Goal: Task Accomplishment & Management: Manage account settings

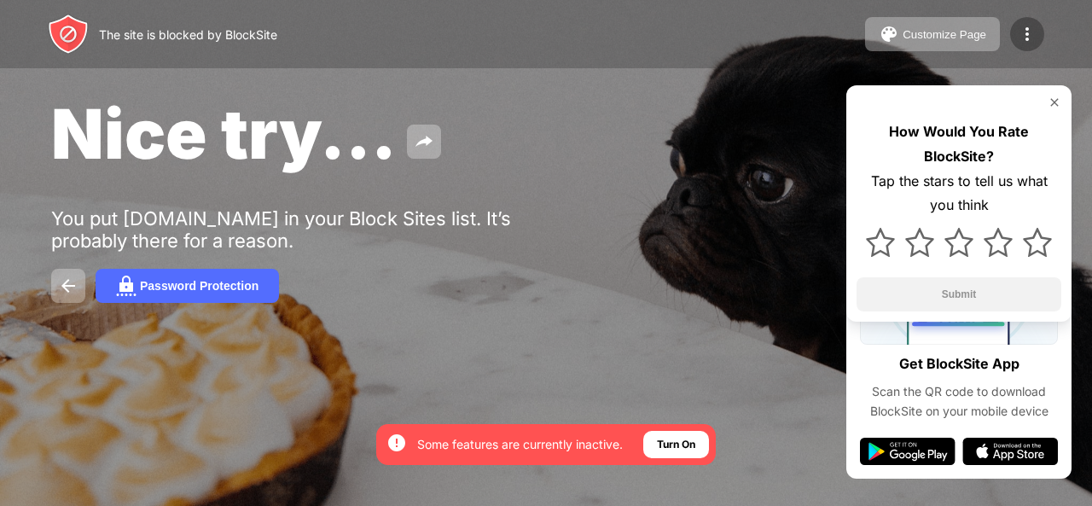
click at [1026, 26] on img at bounding box center [1027, 34] width 20 height 20
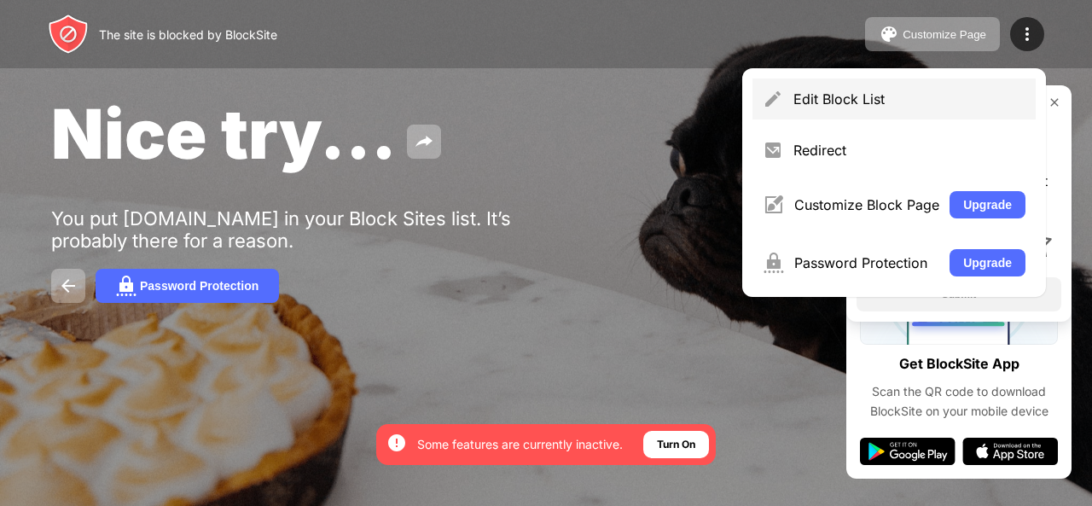
click at [963, 105] on div "Edit Block List" at bounding box center [910, 98] width 232 height 17
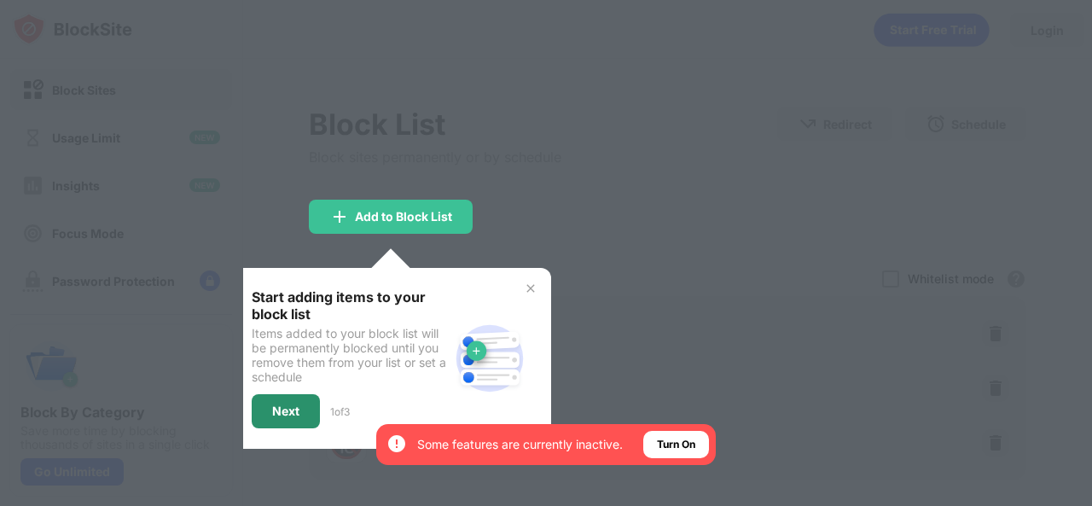
click at [267, 405] on div "Next" at bounding box center [286, 411] width 68 height 34
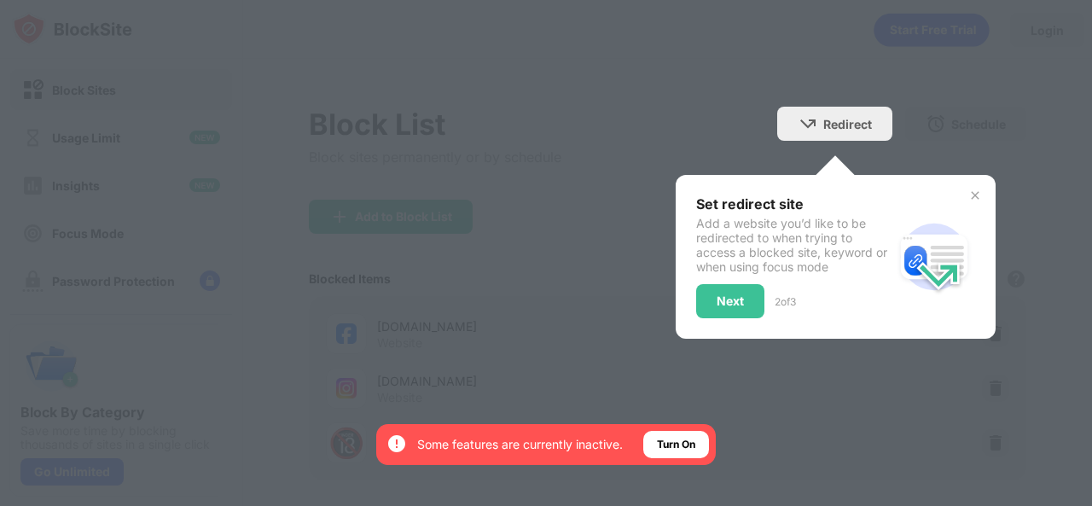
click at [891, 216] on div "Set redirect site Add a website you’d like to be redirected to when trying to a…" at bounding box center [835, 256] width 279 height 123
click at [986, 178] on div at bounding box center [546, 253] width 1092 height 506
click at [696, 288] on div "Next" at bounding box center [730, 301] width 68 height 34
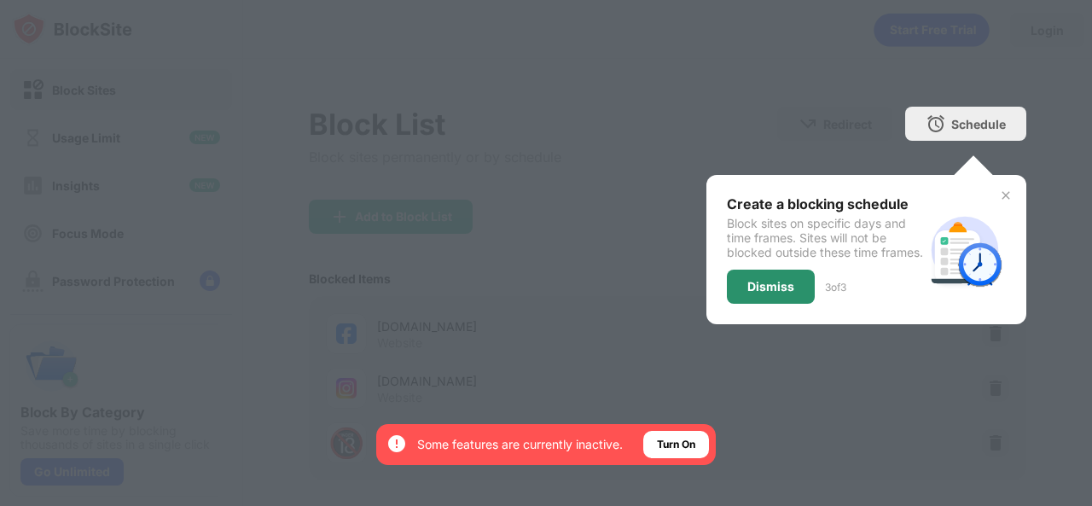
click at [764, 294] on div "Dismiss" at bounding box center [770, 287] width 47 height 14
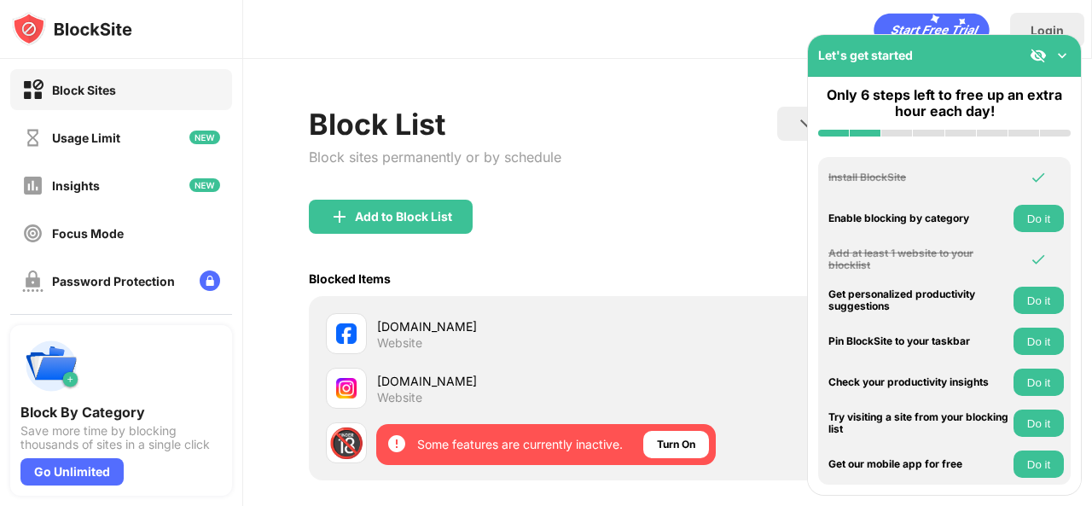
click at [756, 254] on div "Add to Block List" at bounding box center [668, 230] width 718 height 61
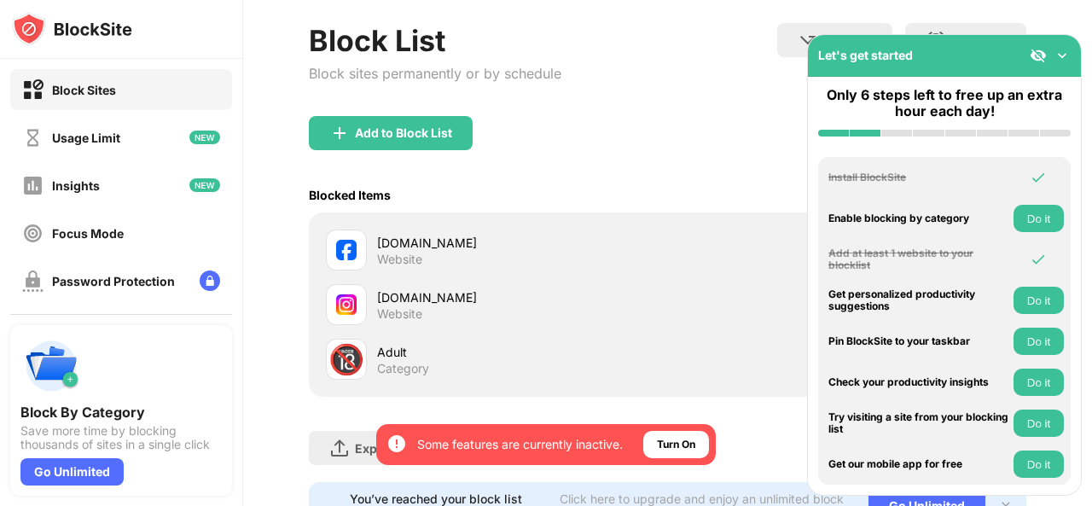
scroll to position [167, 0]
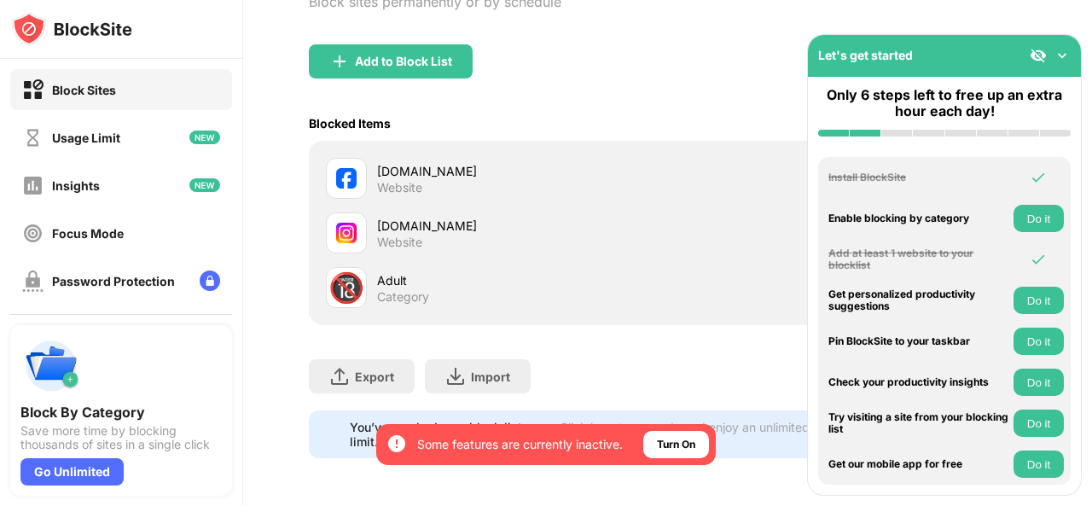
click at [1055, 57] on img at bounding box center [1062, 55] width 17 height 17
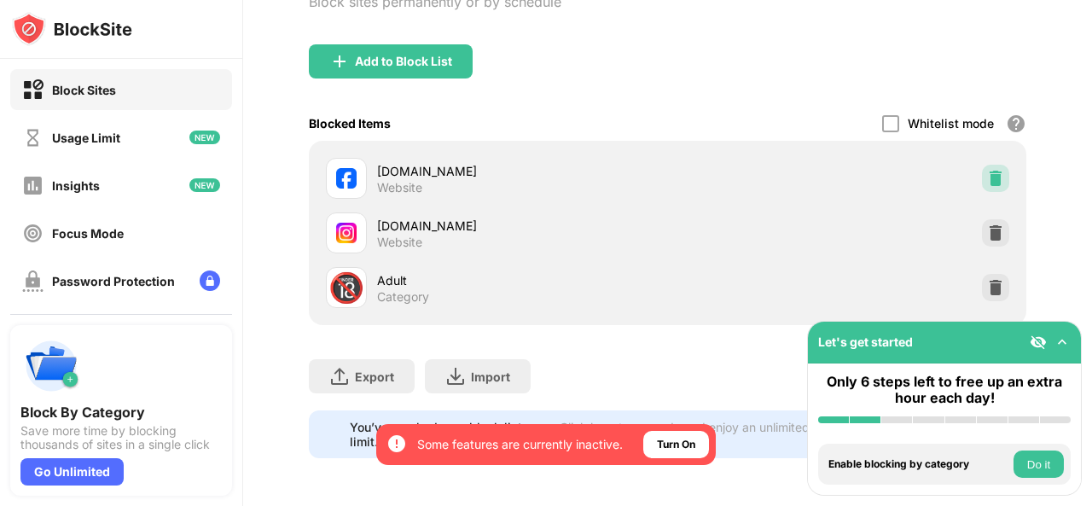
click at [987, 170] on img at bounding box center [995, 178] width 17 height 17
